Goal: Transaction & Acquisition: Purchase product/service

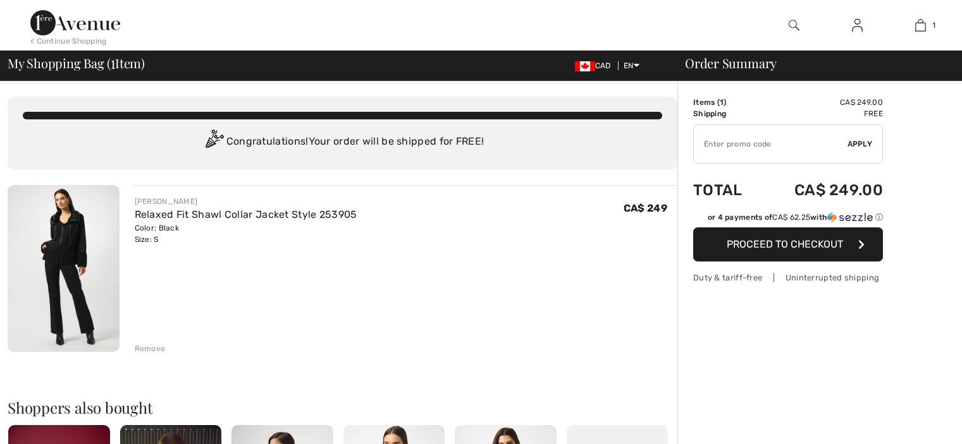
checkbox input "true"
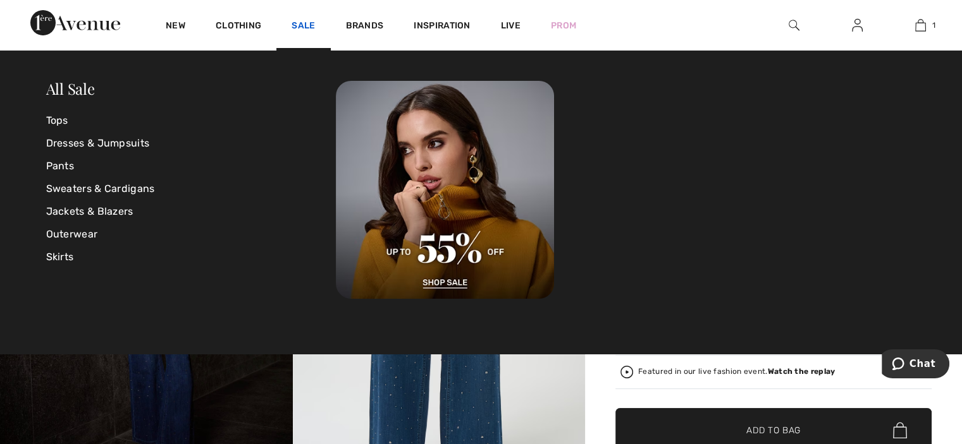
click at [300, 25] on link "Sale" at bounding box center [302, 26] width 23 height 13
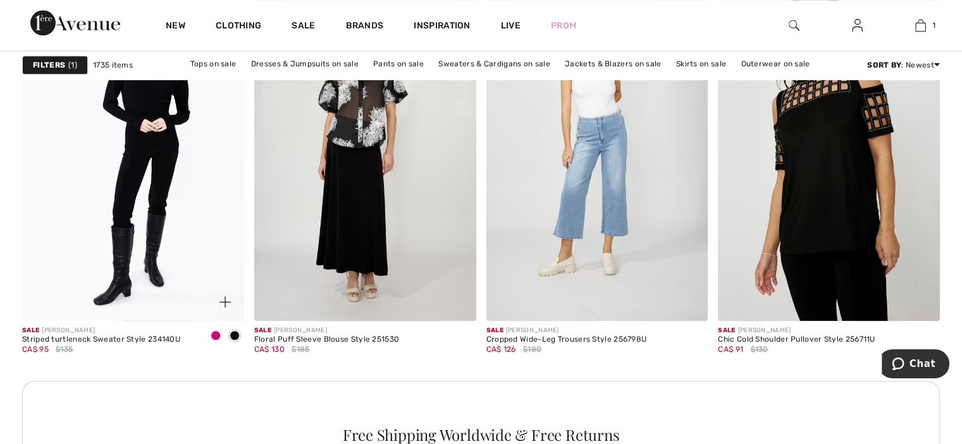
scroll to position [1328, 0]
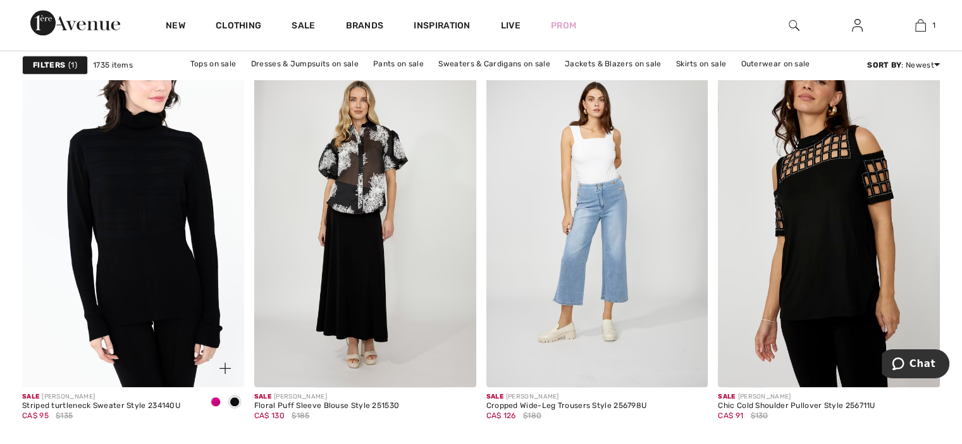
click at [159, 145] on img at bounding box center [133, 220] width 222 height 333
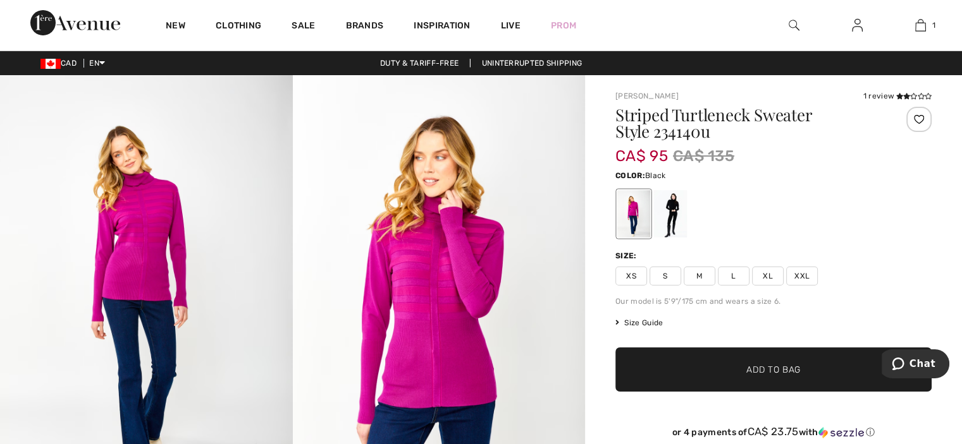
click at [673, 212] on div at bounding box center [670, 213] width 33 height 47
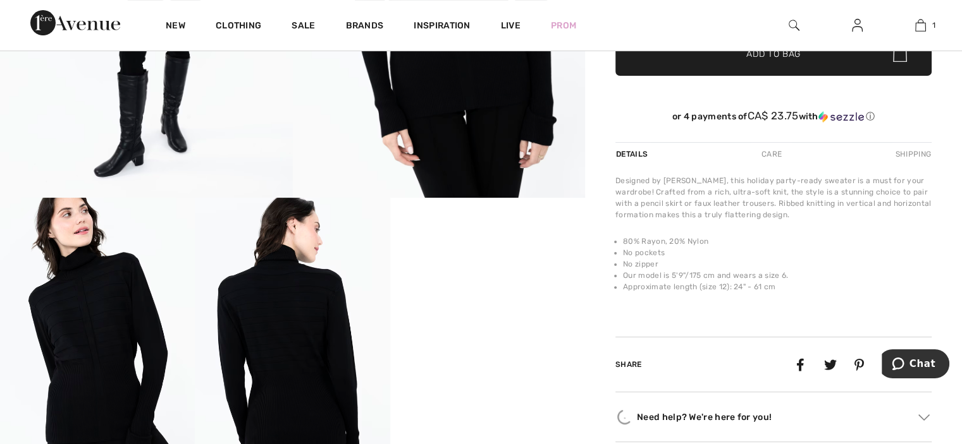
scroll to position [443, 0]
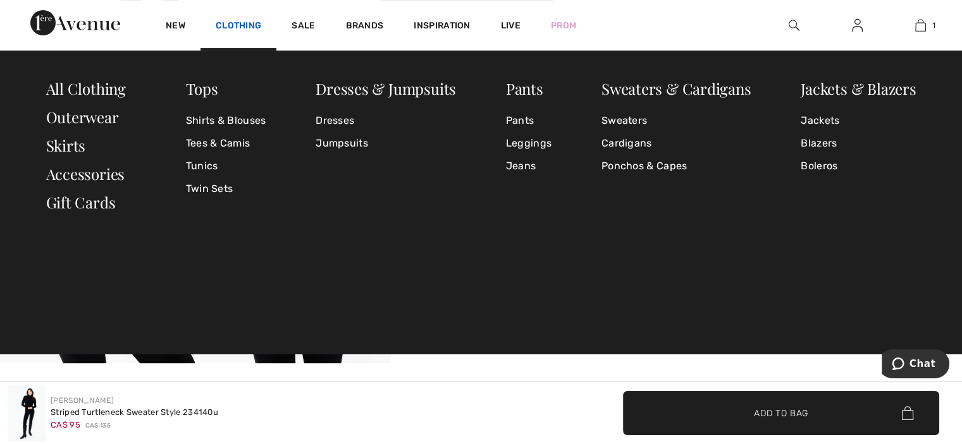
click at [243, 22] on link "Clothing" at bounding box center [239, 26] width 46 height 13
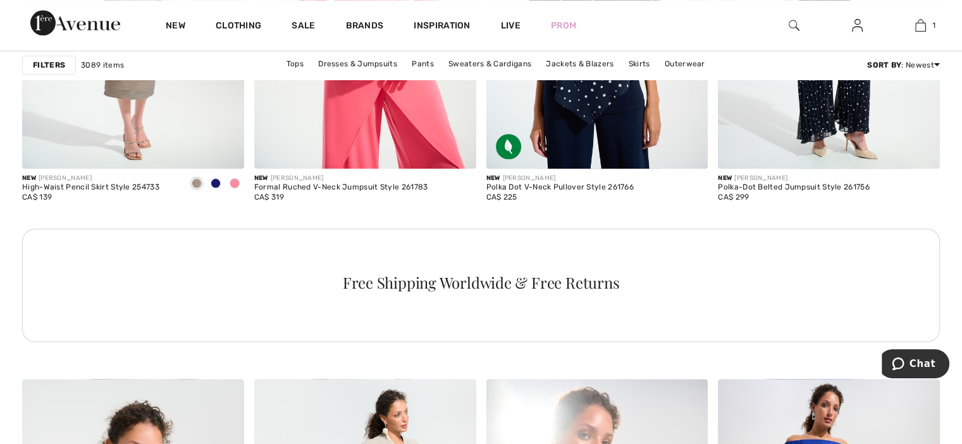
scroll to position [1517, 0]
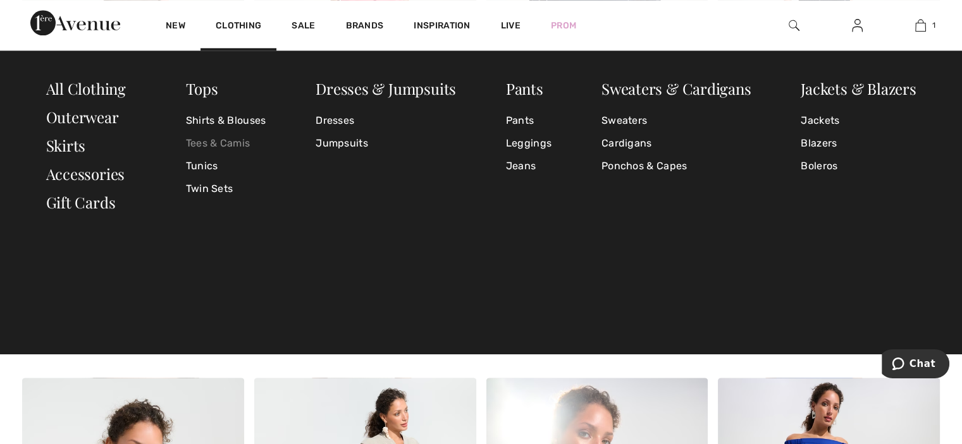
click at [224, 142] on link "Tees & Camis" at bounding box center [226, 143] width 80 height 23
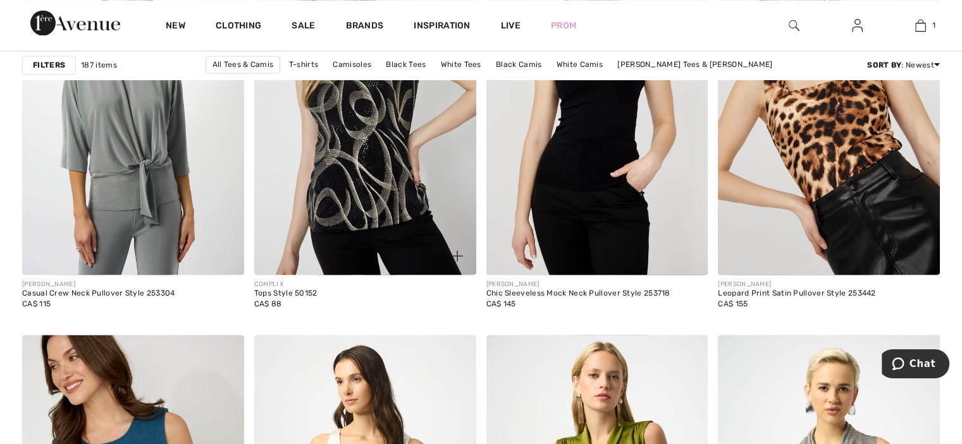
scroll to position [1960, 0]
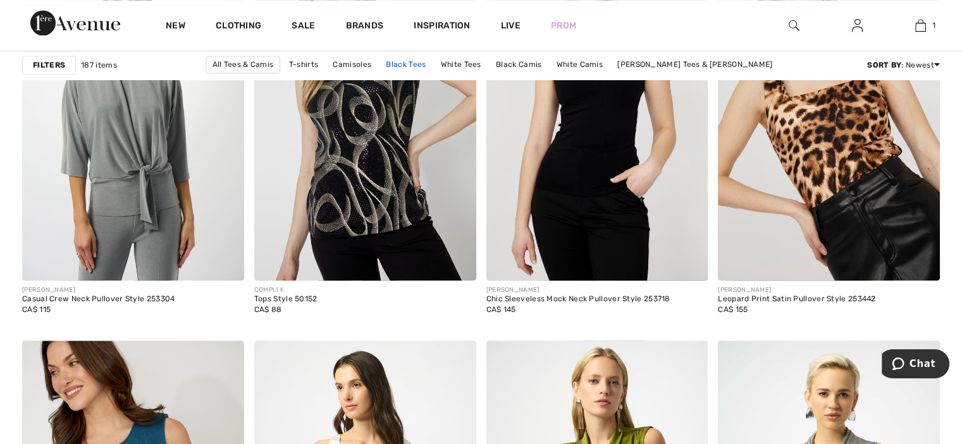
click at [379, 58] on link "Black Tees" at bounding box center [405, 64] width 52 height 16
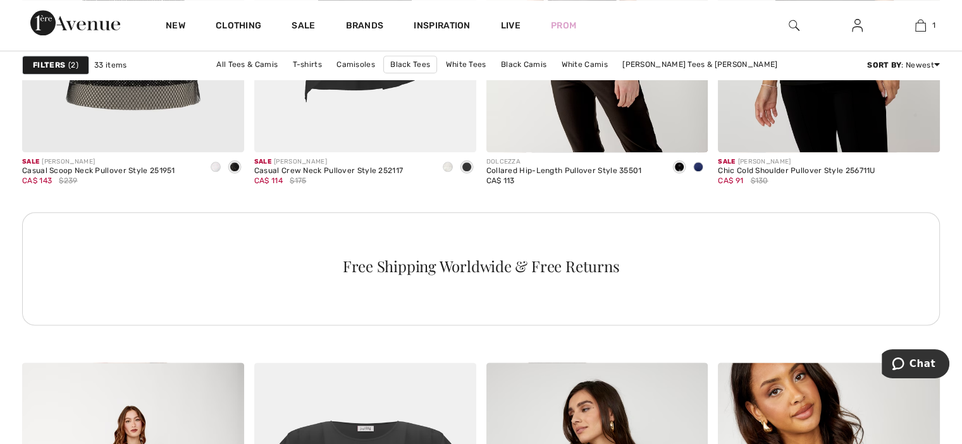
scroll to position [1517, 0]
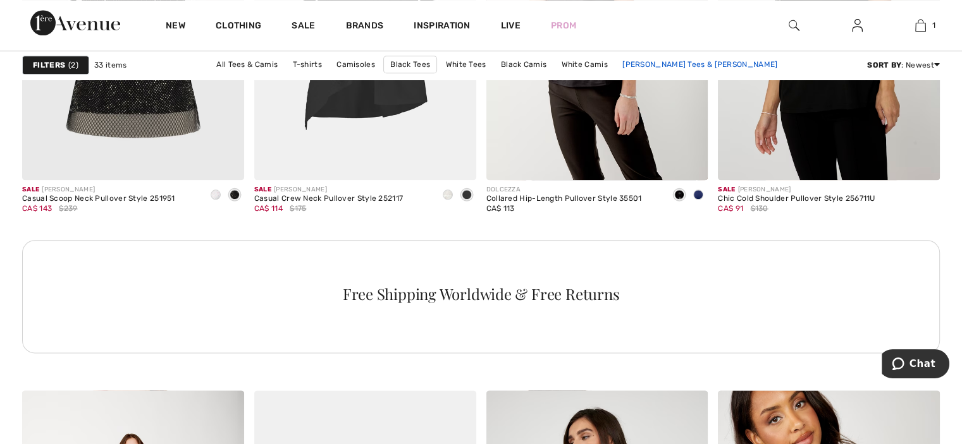
click at [616, 64] on link "[PERSON_NAME] Tees & [PERSON_NAME]" at bounding box center [700, 64] width 168 height 16
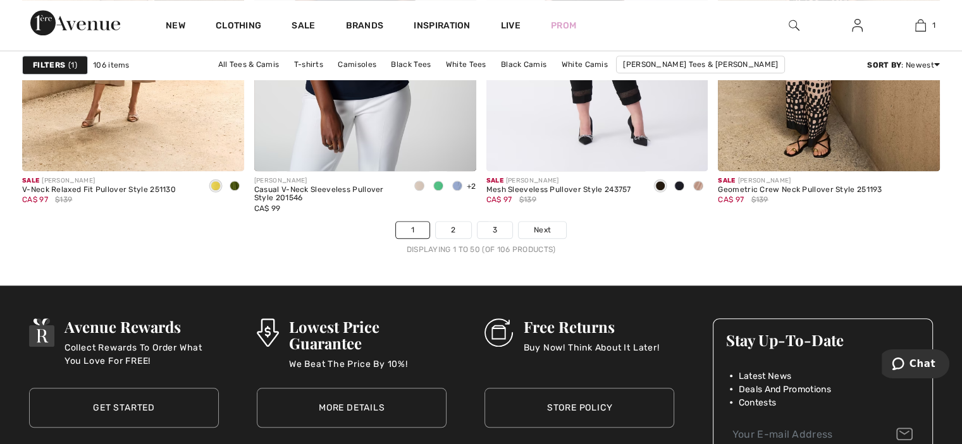
scroll to position [5943, 0]
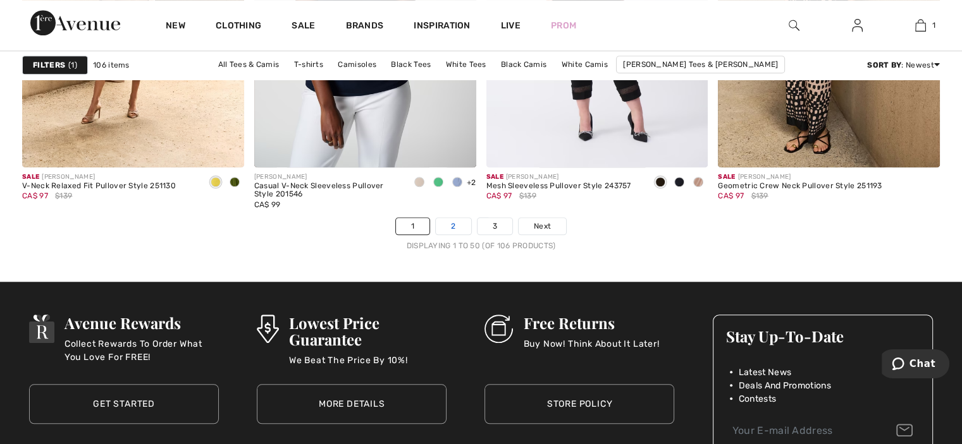
click at [454, 227] on link "2" at bounding box center [453, 226] width 35 height 16
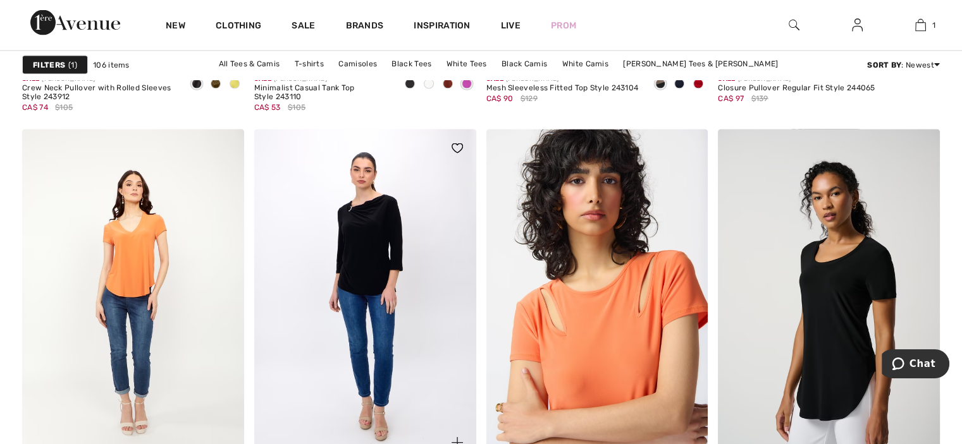
scroll to position [2466, 0]
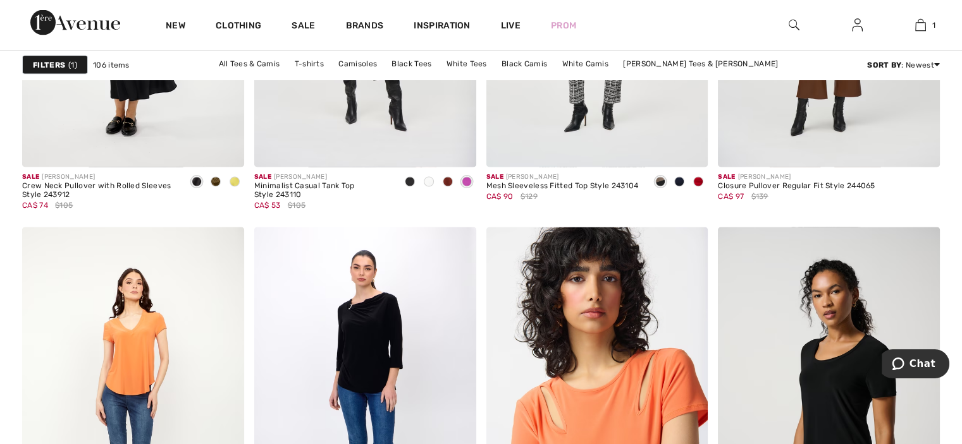
click at [582, 72] on link "[PERSON_NAME] Tees & [PERSON_NAME]" at bounding box center [498, 80] width 168 height 16
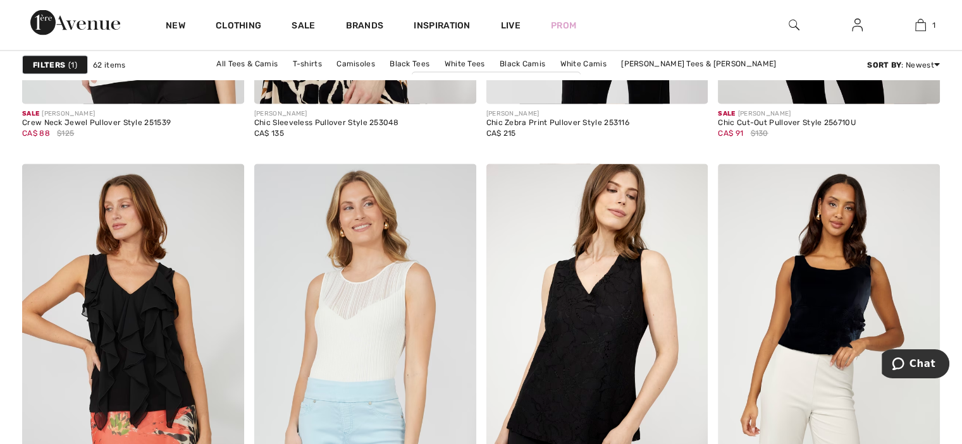
scroll to position [2276, 0]
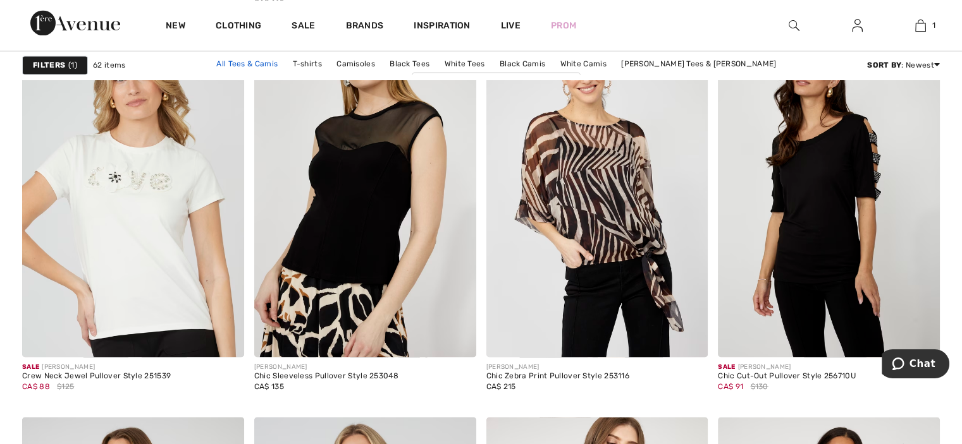
click at [219, 64] on link "All Tees & Camis" at bounding box center [247, 64] width 74 height 16
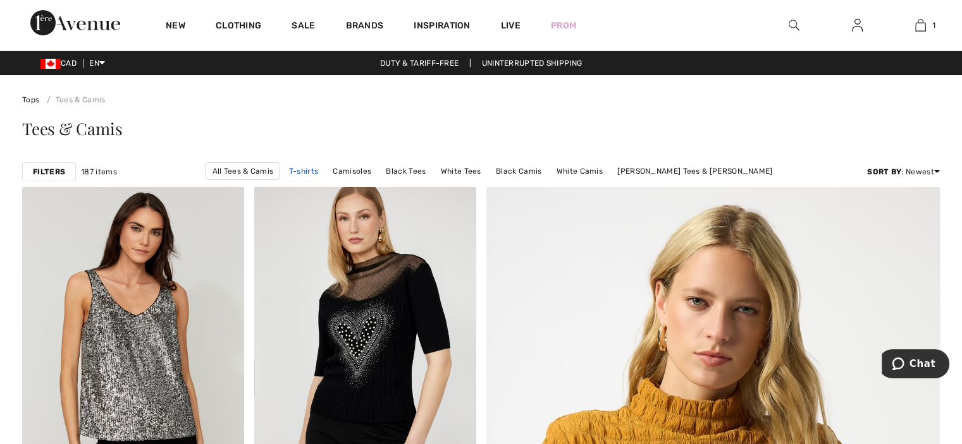
click at [283, 168] on link "T-shirts" at bounding box center [304, 171] width 42 height 16
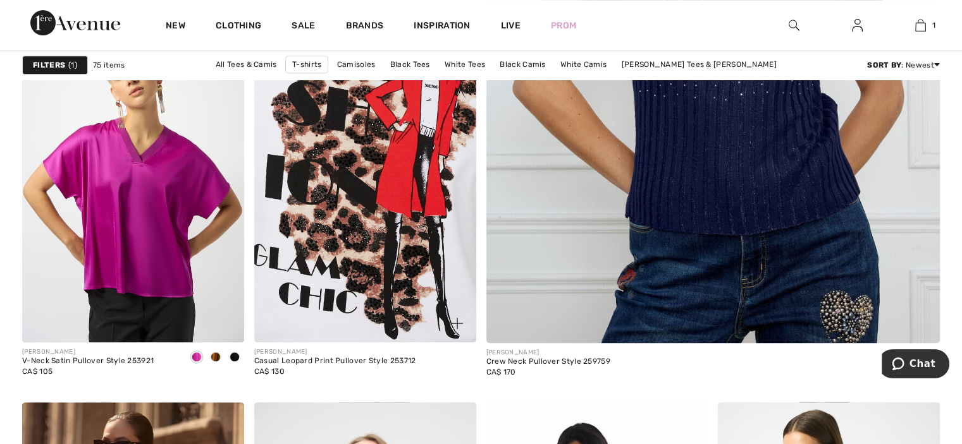
scroll to position [696, 0]
